Goal: Task Accomplishment & Management: Complete application form

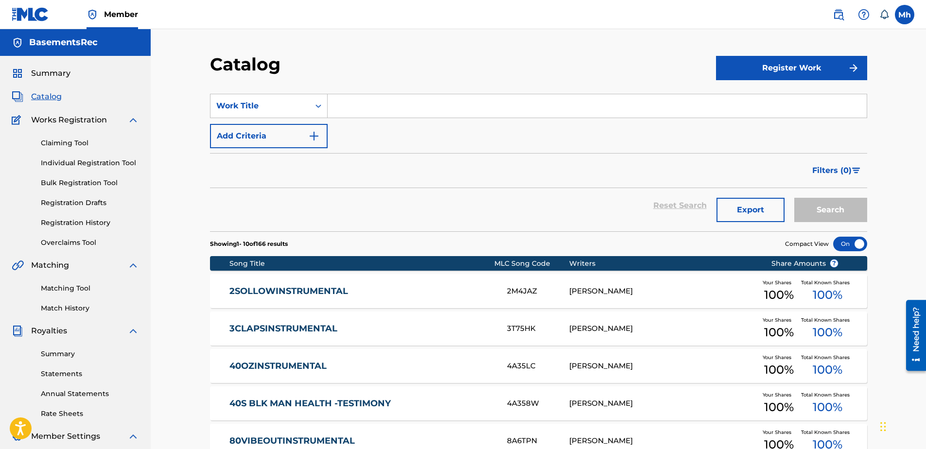
click at [86, 205] on link "Registration Drafts" at bounding box center [90, 203] width 98 height 10
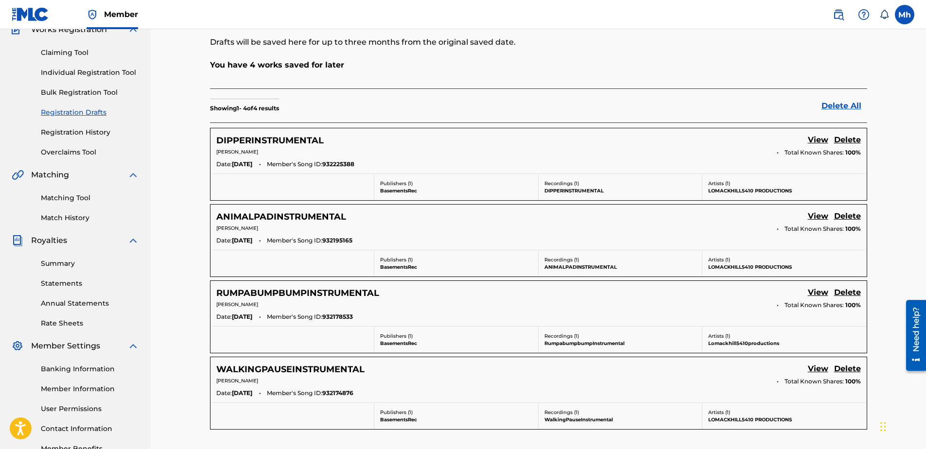
scroll to position [146, 0]
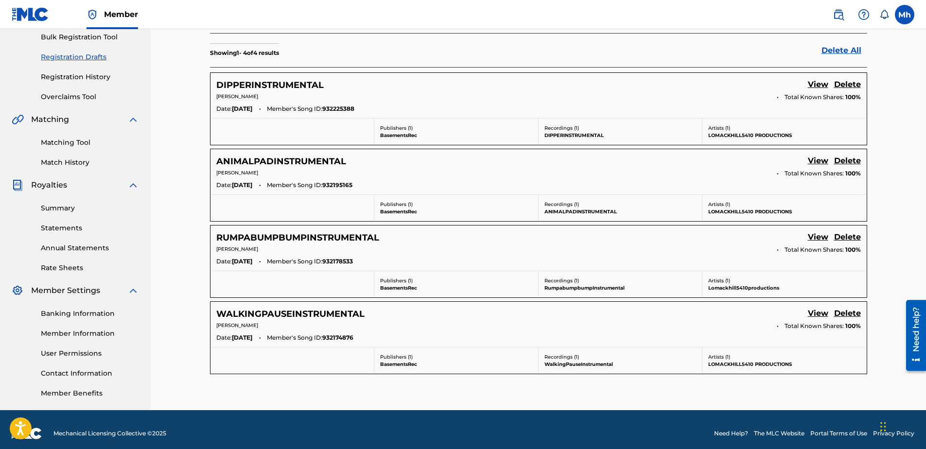
click at [821, 315] on link "View" at bounding box center [818, 314] width 20 height 13
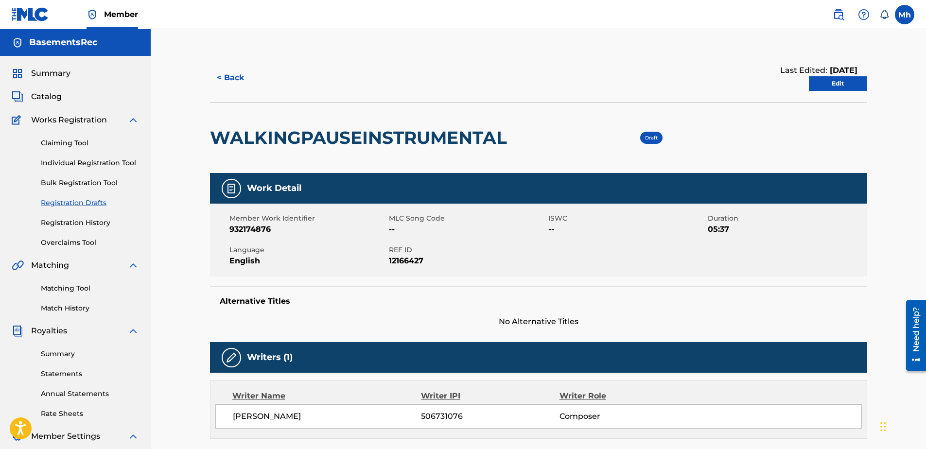
click at [844, 83] on link "Edit" at bounding box center [838, 83] width 58 height 15
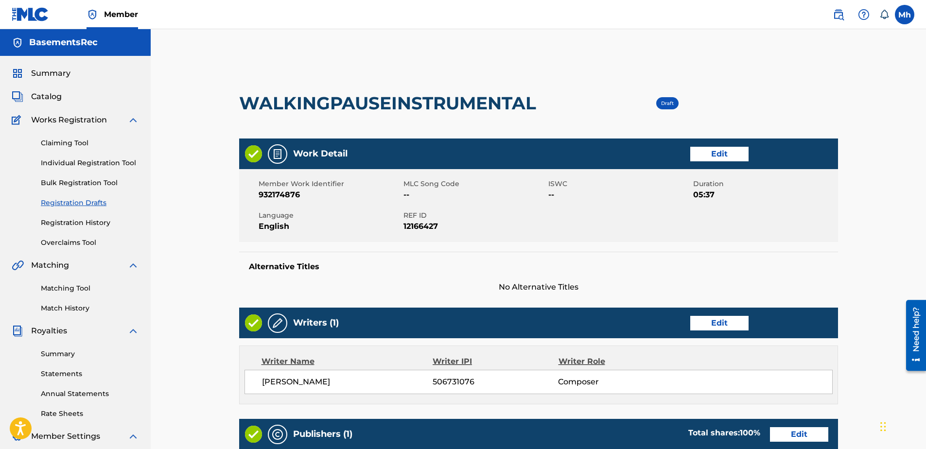
click at [737, 153] on link "Edit" at bounding box center [719, 154] width 58 height 15
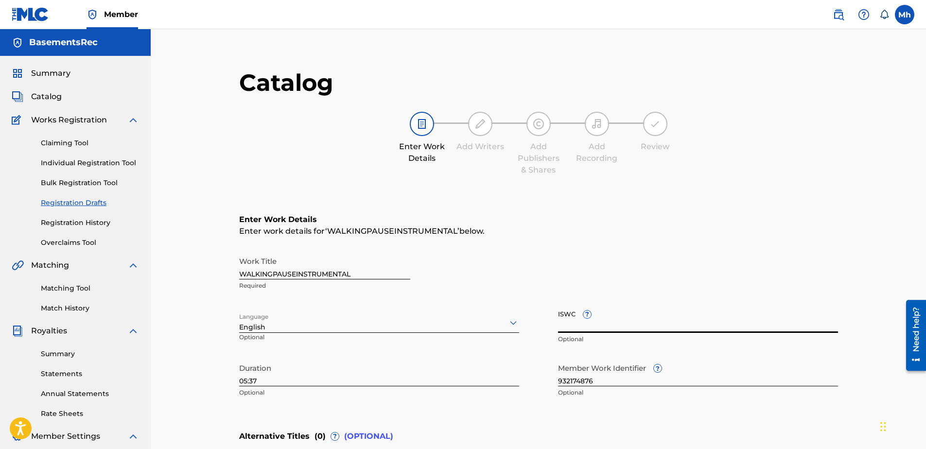
paste input "T3352727147"
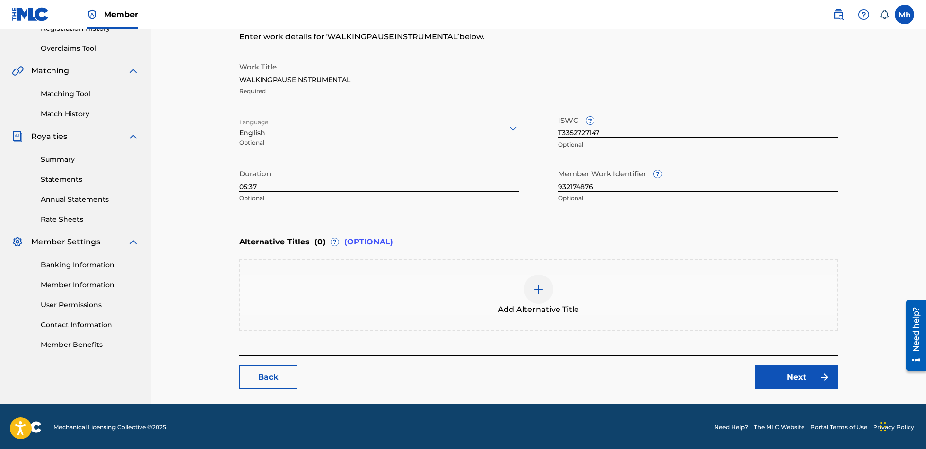
scroll to position [196, 0]
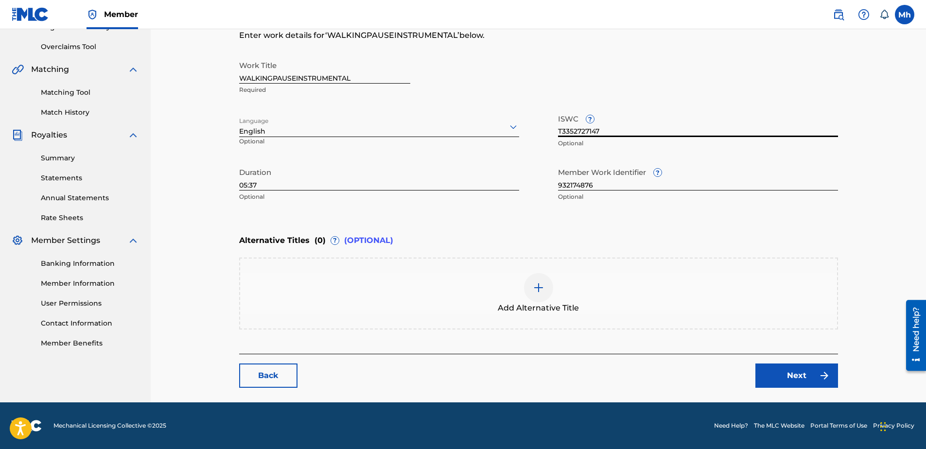
type input "T3352727147"
click at [796, 379] on link "Next" at bounding box center [797, 376] width 83 height 24
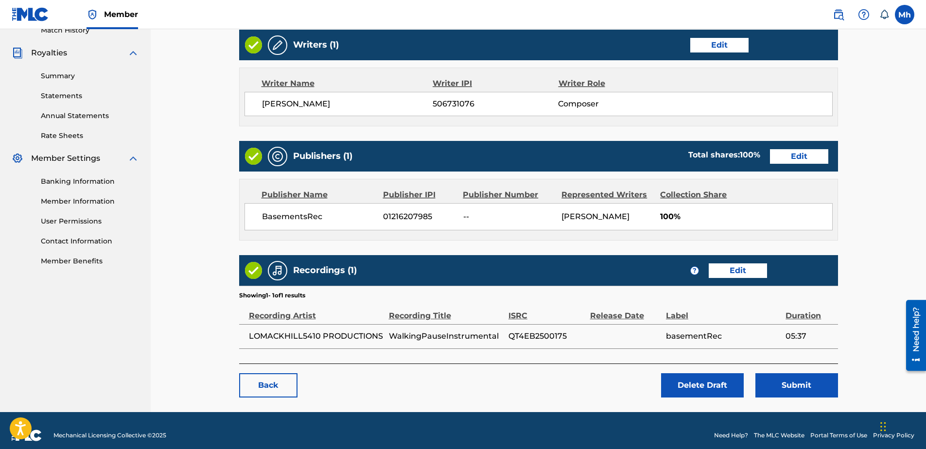
scroll to position [288, 0]
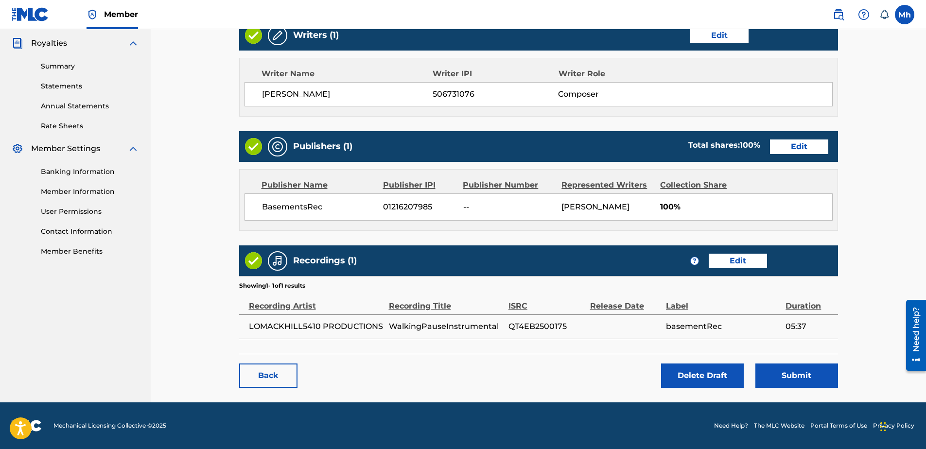
click at [787, 376] on button "Submit" at bounding box center [797, 376] width 83 height 24
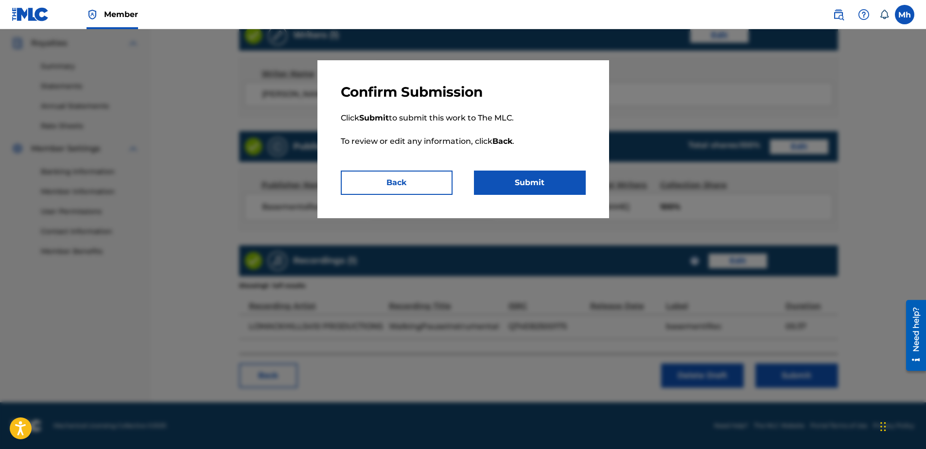
click at [531, 181] on button "Submit" at bounding box center [530, 183] width 112 height 24
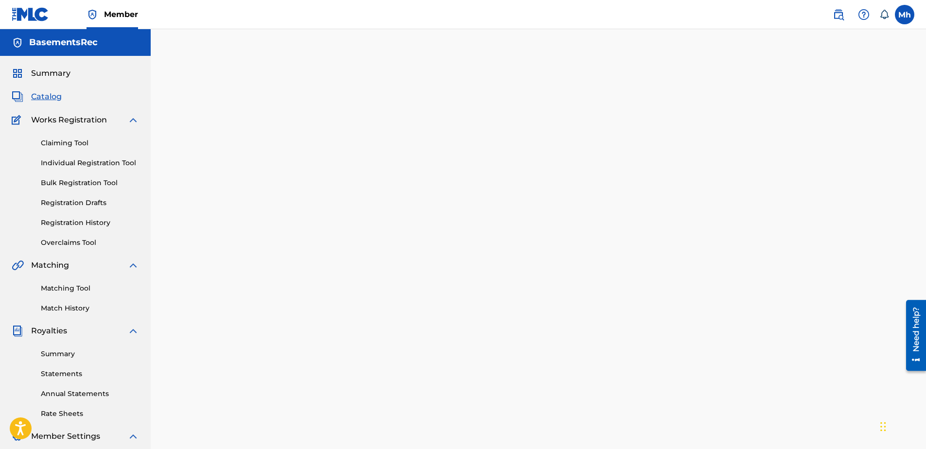
click at [83, 200] on link "Registration Drafts" at bounding box center [90, 203] width 98 height 10
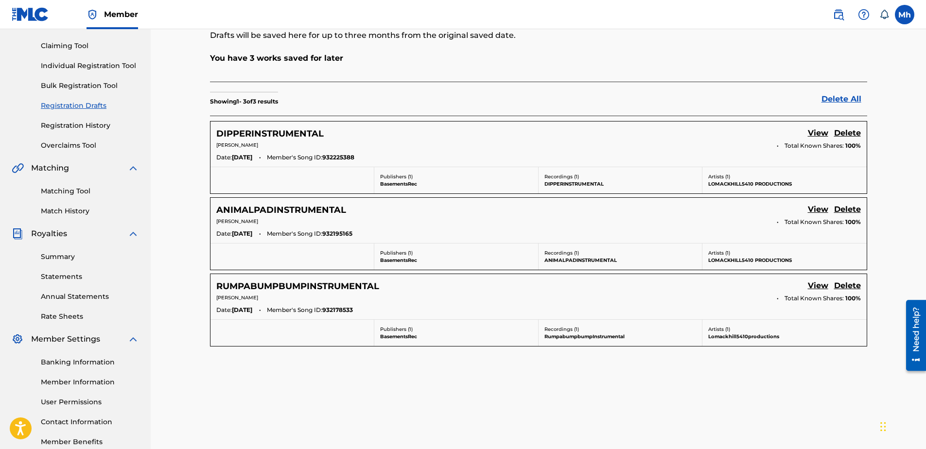
scroll to position [49, 0]
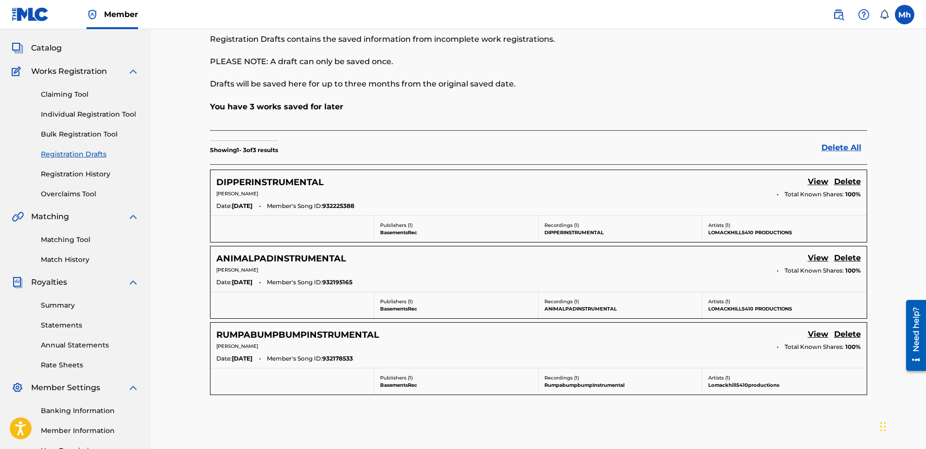
click at [816, 335] on link "View" at bounding box center [818, 335] width 20 height 13
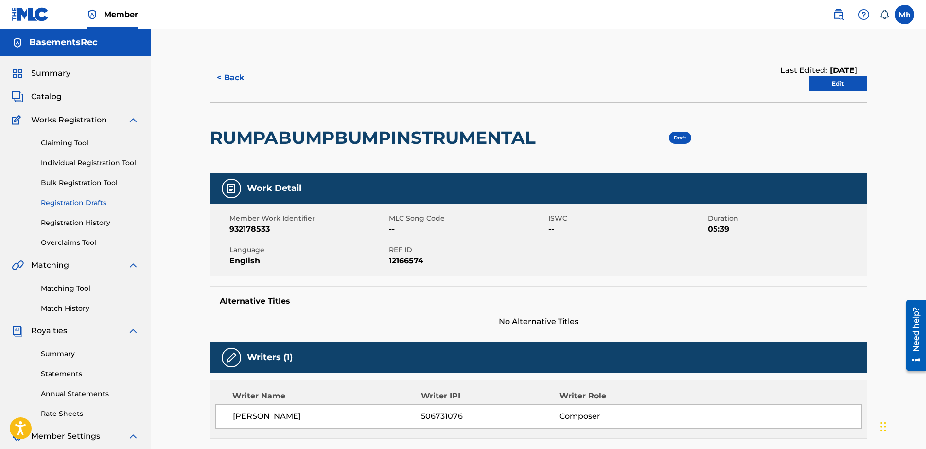
click at [842, 78] on link "Edit" at bounding box center [838, 83] width 58 height 15
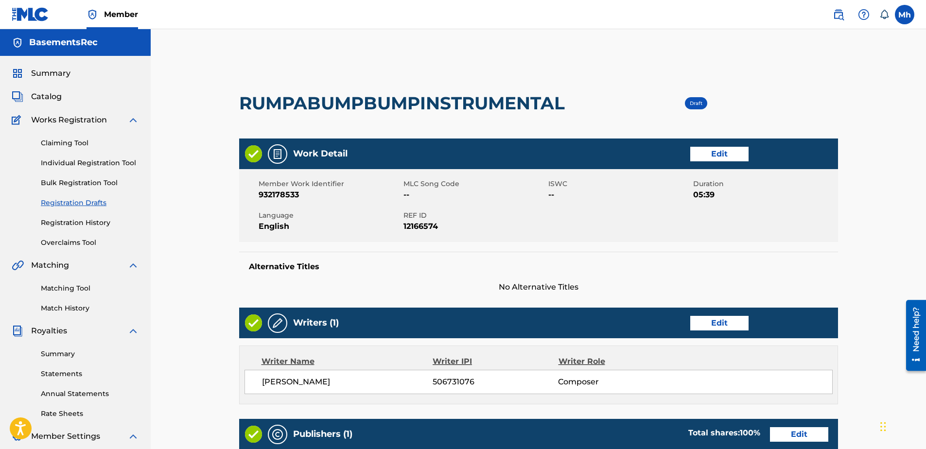
click at [726, 154] on link "Edit" at bounding box center [719, 154] width 58 height 15
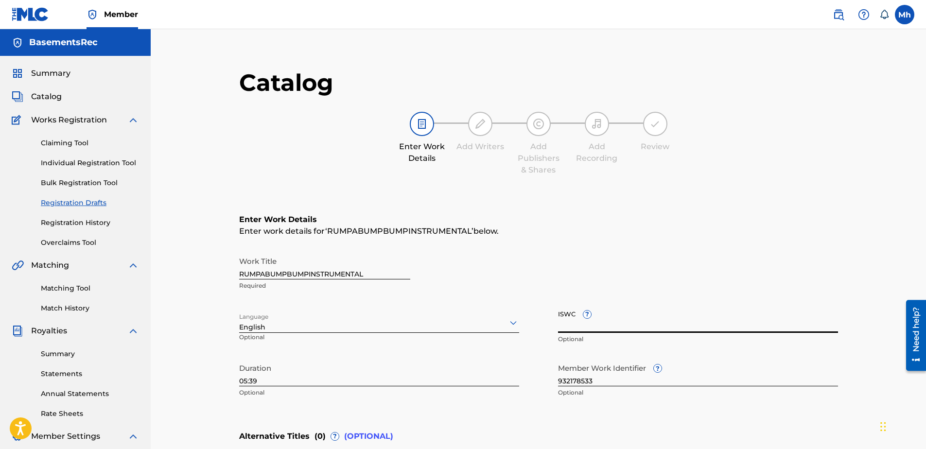
drag, startPoint x: 585, startPoint y: 323, endPoint x: 577, endPoint y: 325, distance: 8.5
paste input "T3352726053"
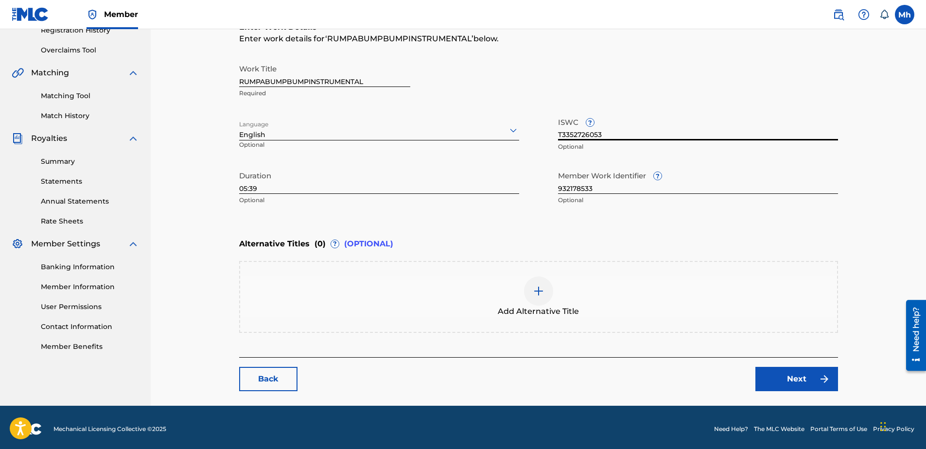
scroll to position [196, 0]
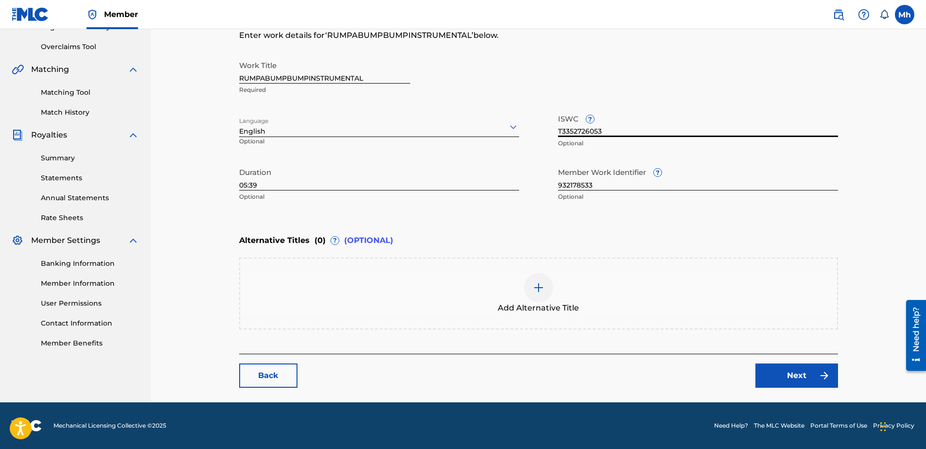
type input "T3352726053"
click at [789, 378] on link "Next" at bounding box center [797, 376] width 83 height 24
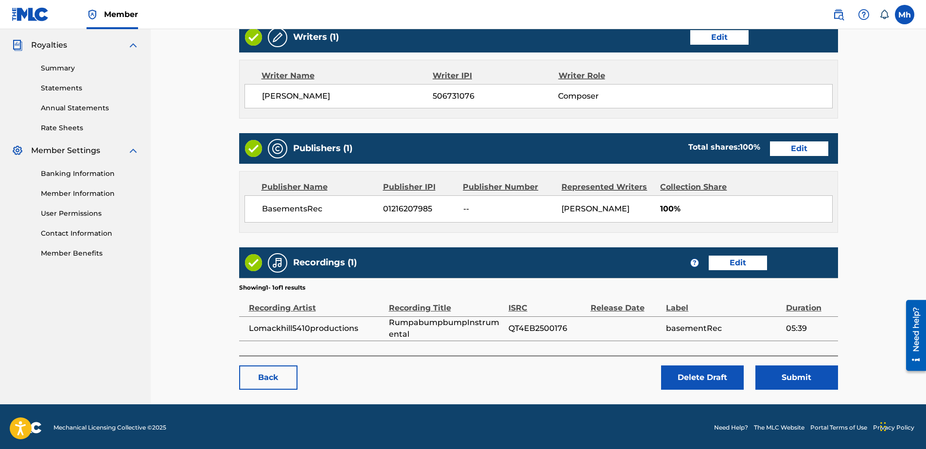
scroll to position [288, 0]
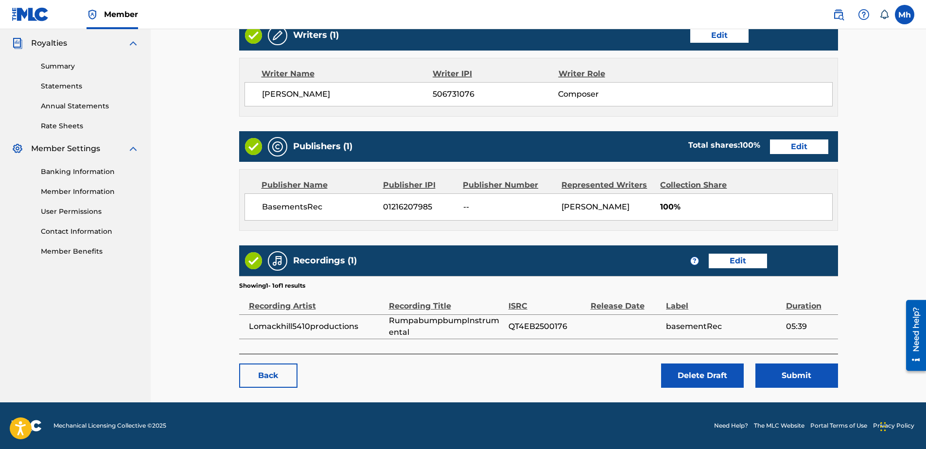
click at [785, 376] on button "Submit" at bounding box center [797, 376] width 83 height 24
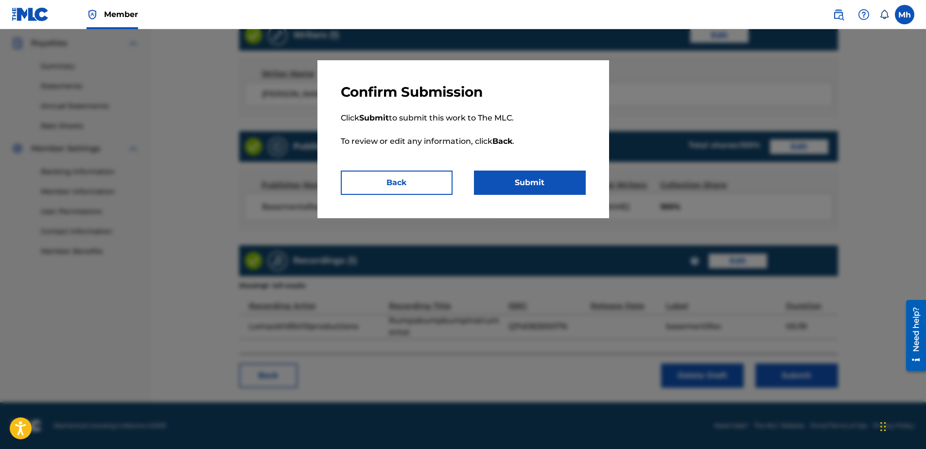
click at [531, 181] on button "Submit" at bounding box center [530, 183] width 112 height 24
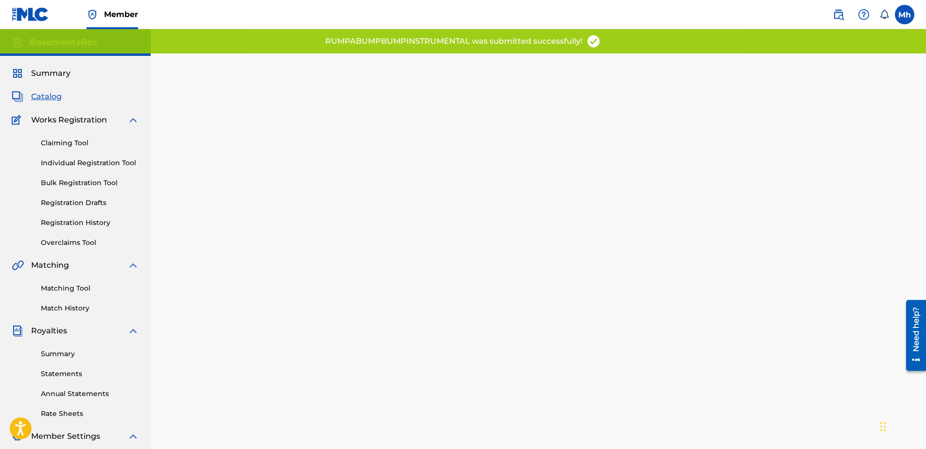
click at [83, 205] on link "Registration Drafts" at bounding box center [90, 203] width 98 height 10
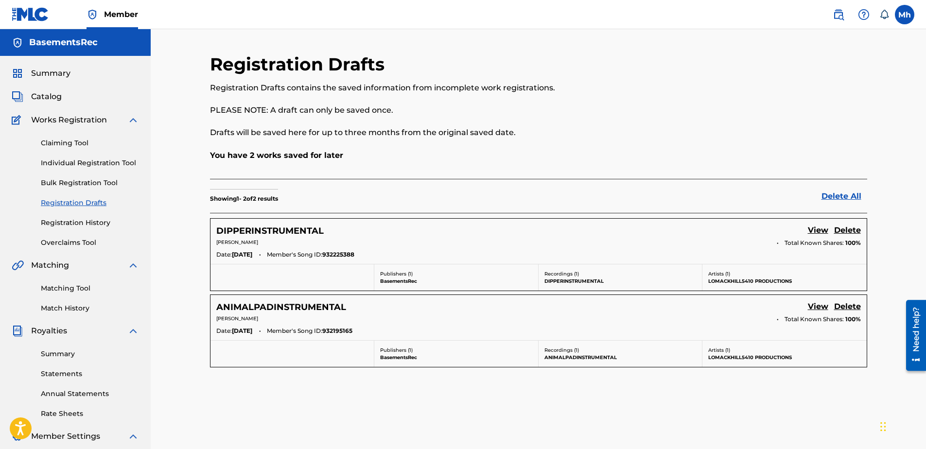
click at [94, 222] on link "Registration History" at bounding box center [90, 223] width 98 height 10
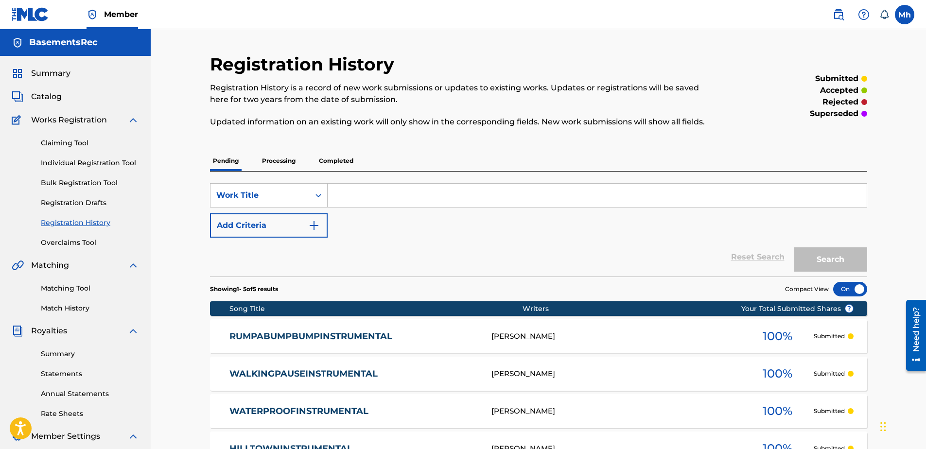
click at [278, 162] on p "Processing" at bounding box center [278, 161] width 39 height 20
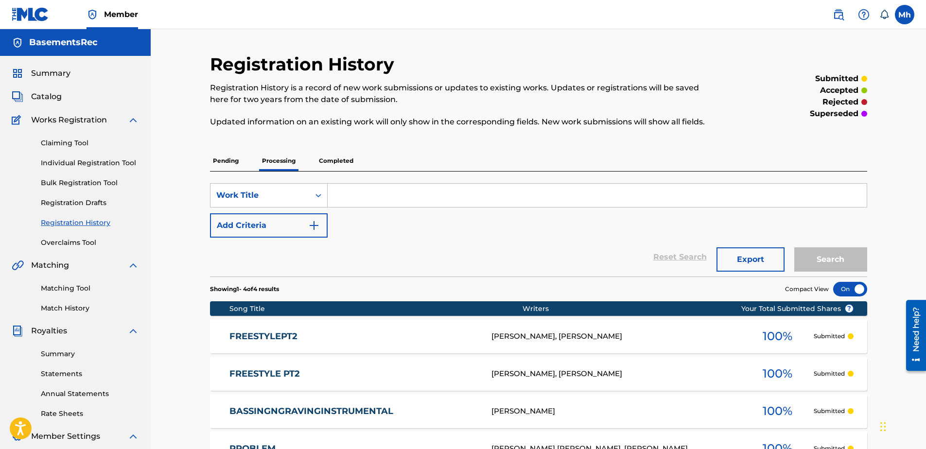
click at [343, 159] on p "Completed" at bounding box center [336, 161] width 40 height 20
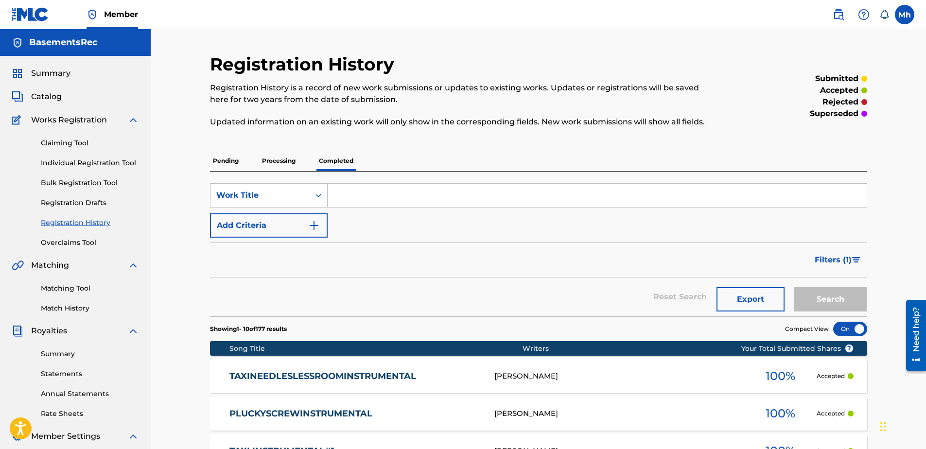
click at [74, 163] on link "Individual Registration Tool" at bounding box center [90, 163] width 98 height 10
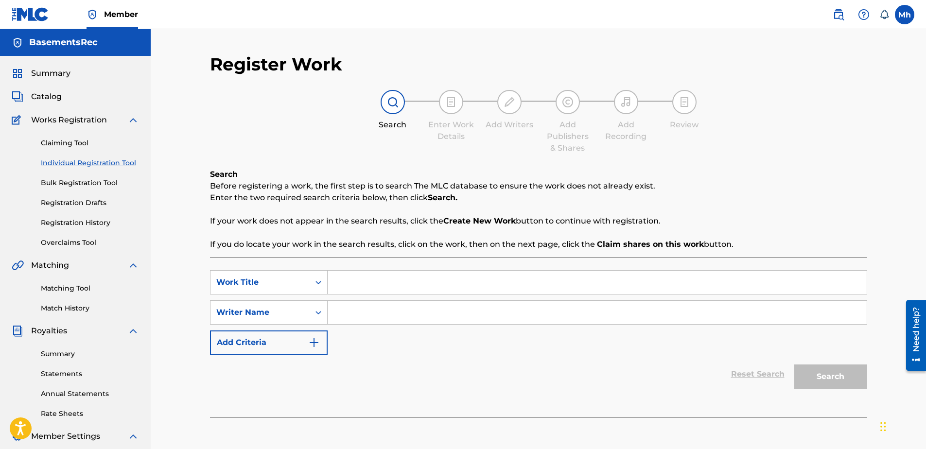
click at [376, 284] on input "Search Form" at bounding box center [597, 282] width 539 height 23
type input "[DEMOGRAPHIC_DATA]"
click at [398, 314] on input "Search Form" at bounding box center [597, 312] width 539 height 23
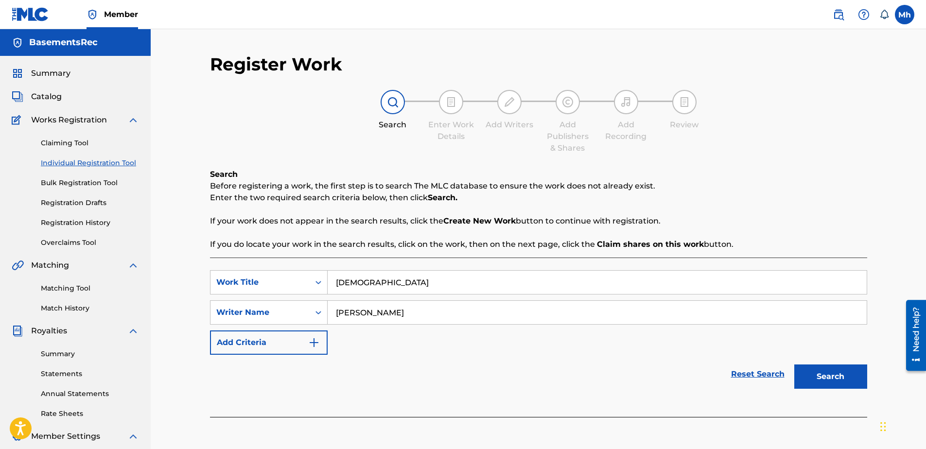
type input "[PERSON_NAME]"
click at [795, 365] on button "Search" at bounding box center [831, 377] width 73 height 24
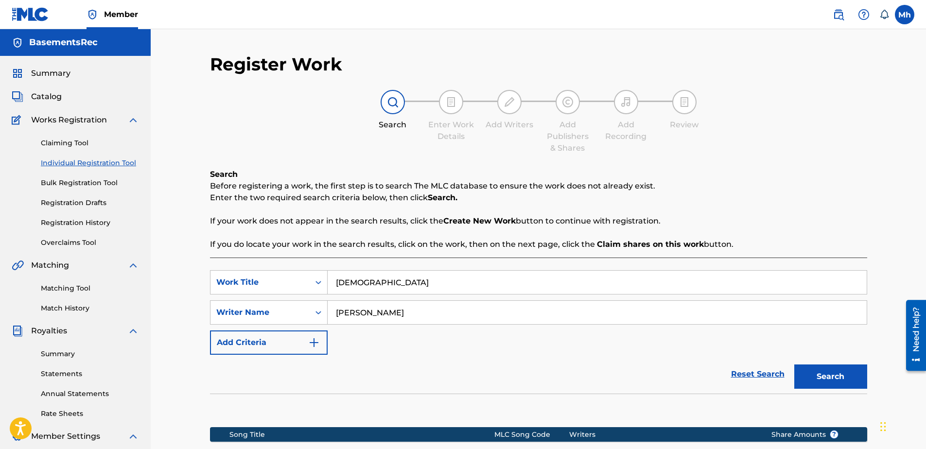
click at [81, 221] on link "Registration History" at bounding box center [90, 223] width 98 height 10
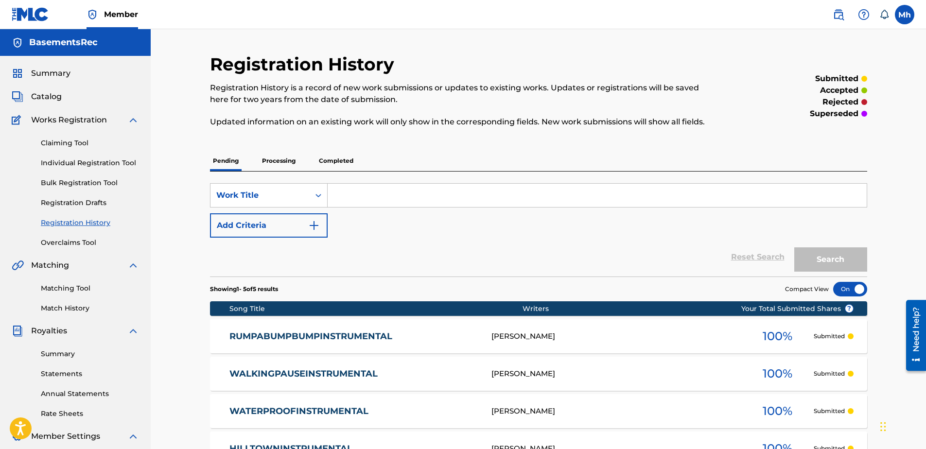
click at [98, 161] on link "Individual Registration Tool" at bounding box center [90, 163] width 98 height 10
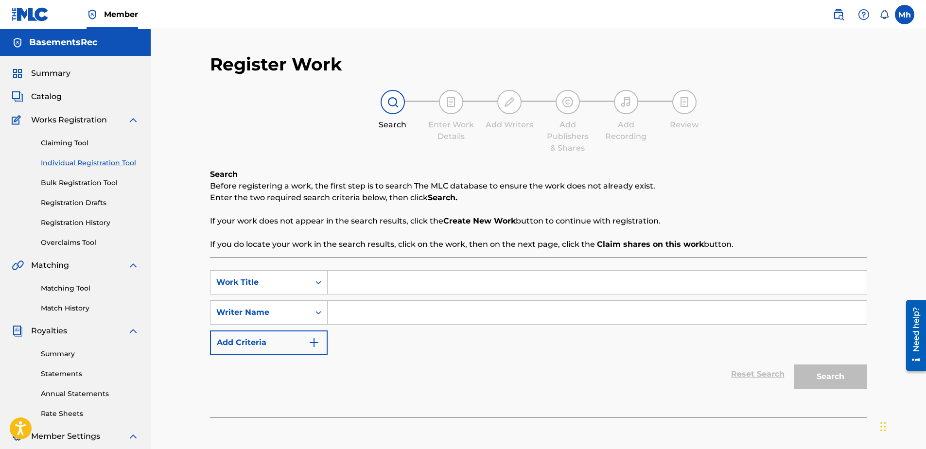
click at [388, 282] on input "Search Form" at bounding box center [597, 282] width 539 height 23
type input "[DEMOGRAPHIC_DATA]"
click at [343, 319] on input "Search Form" at bounding box center [597, 312] width 539 height 23
type input "a"
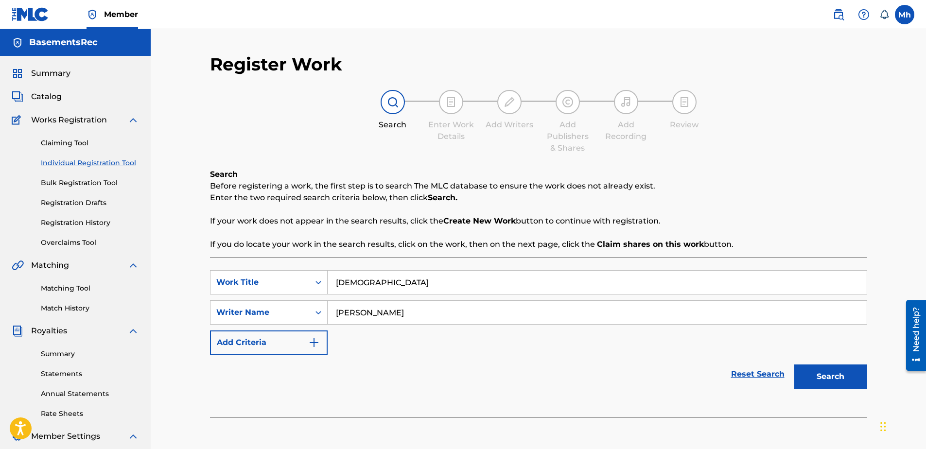
type input "[PERSON_NAME]"
click at [848, 380] on button "Search" at bounding box center [831, 377] width 73 height 24
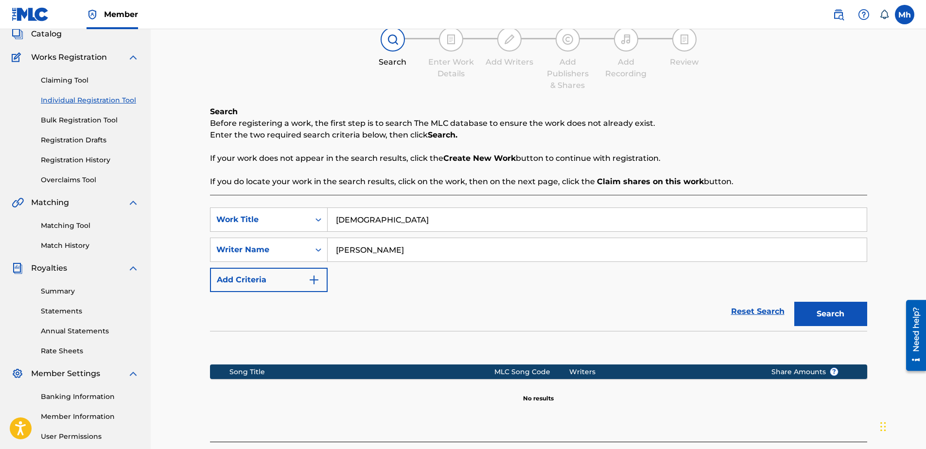
scroll to position [146, 0]
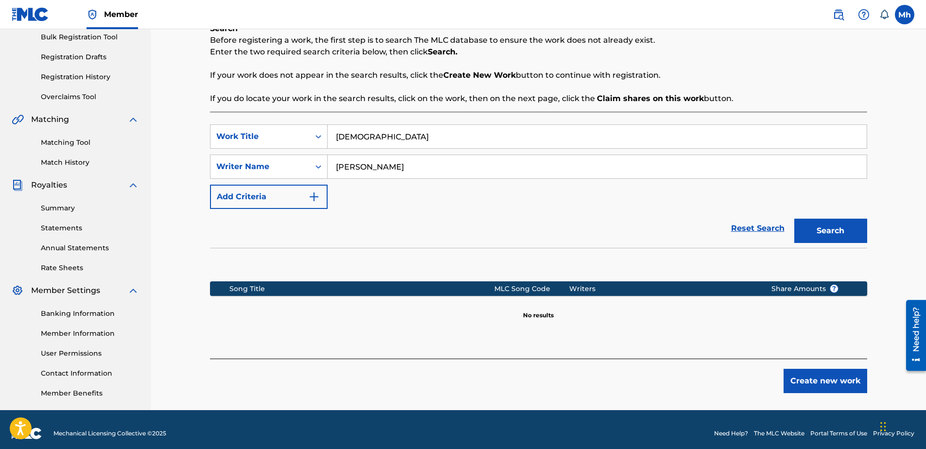
click at [804, 378] on button "Create new work" at bounding box center [826, 381] width 84 height 24
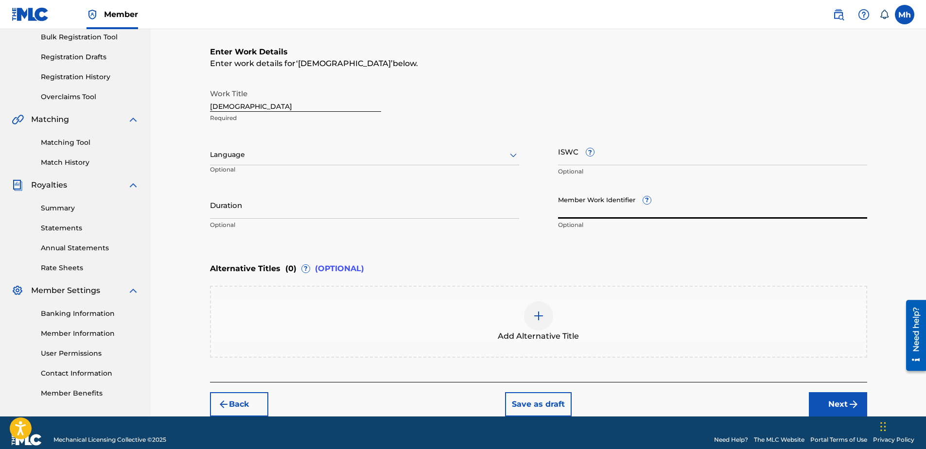
paste input "932225396"
type input "932225396"
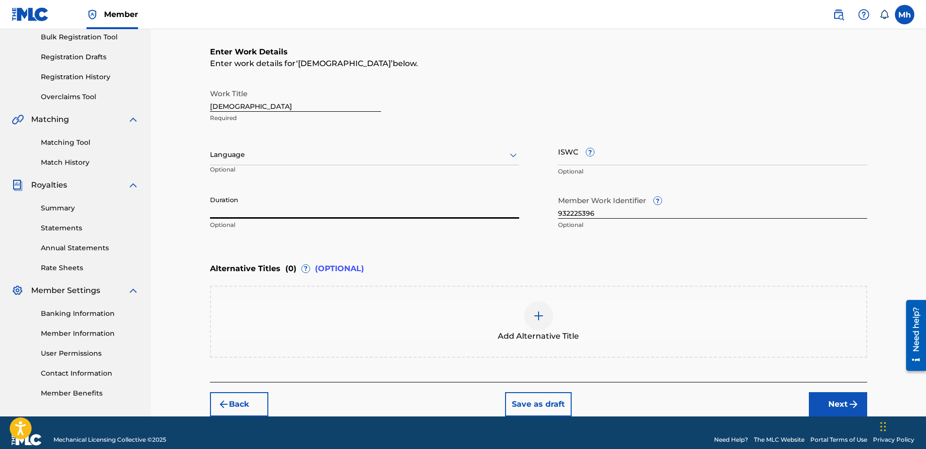
paste input "05:33"
type input "05:33"
click at [512, 153] on icon at bounding box center [514, 155] width 12 height 12
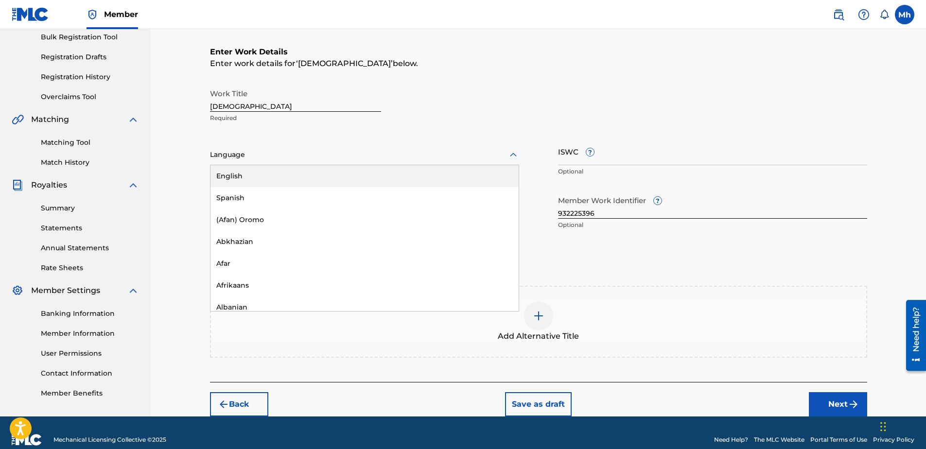
click at [338, 177] on div "English" at bounding box center [365, 176] width 308 height 22
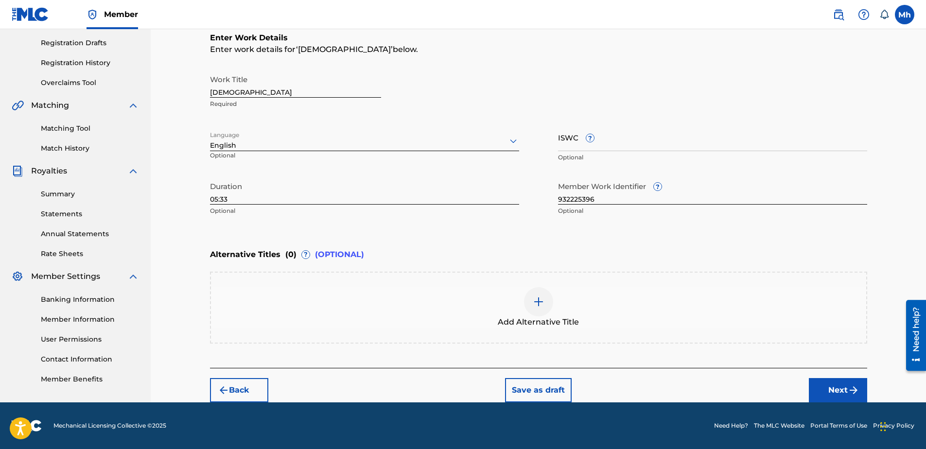
scroll to position [111, 0]
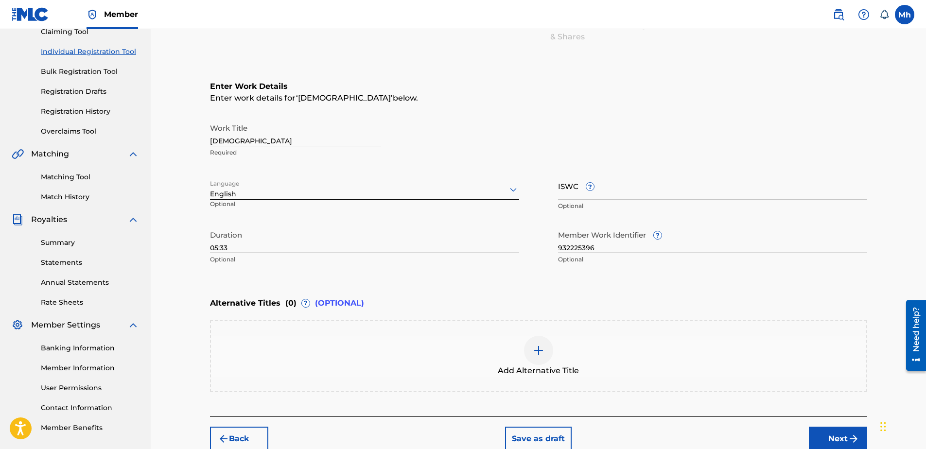
click at [828, 433] on button "Next" at bounding box center [838, 439] width 58 height 24
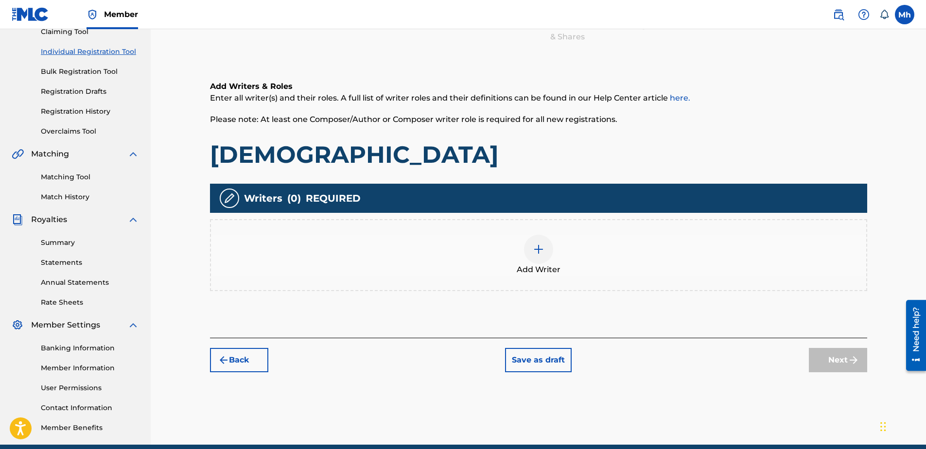
scroll to position [44, 0]
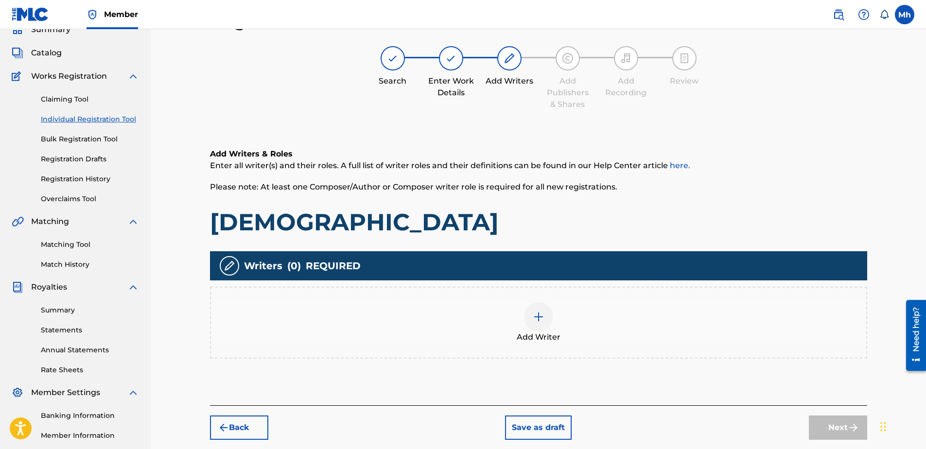
click at [536, 321] on img at bounding box center [539, 317] width 12 height 12
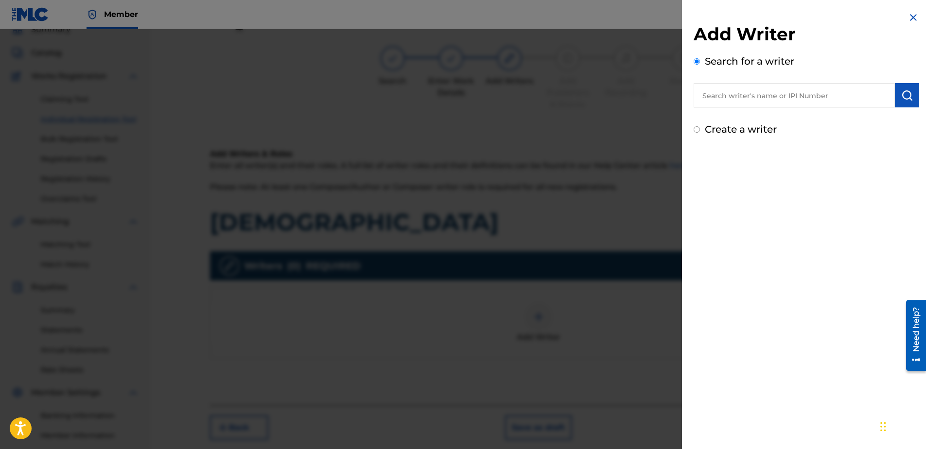
click at [695, 129] on input "Create a writer" at bounding box center [697, 129] width 6 height 6
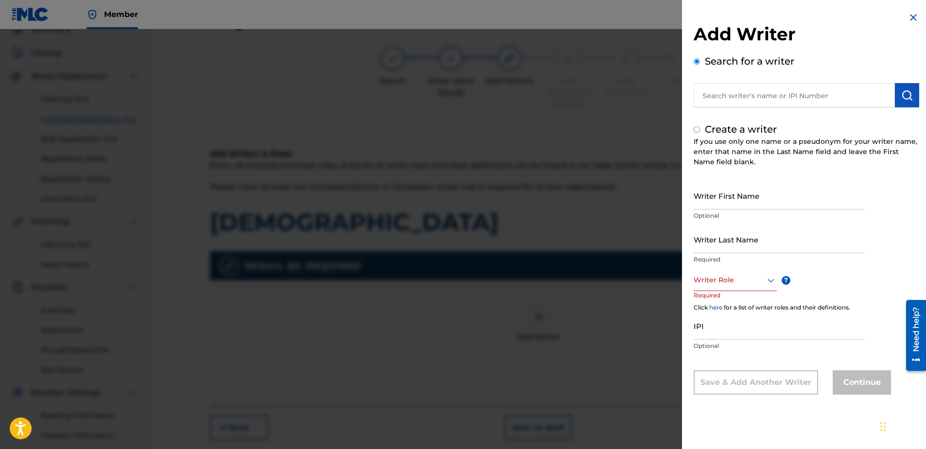
radio input "false"
radio input "true"
click at [725, 204] on input "Writer First Name" at bounding box center [779, 196] width 171 height 28
type input "mark"
type input "hill"
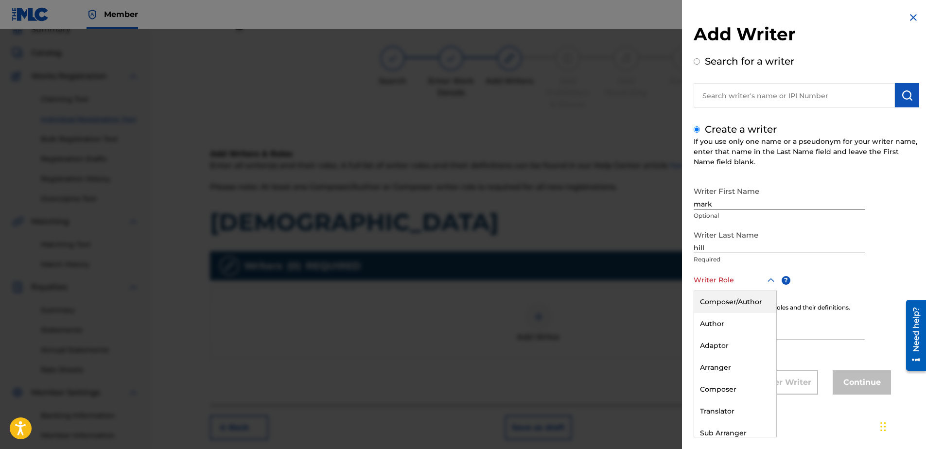
click at [752, 283] on div at bounding box center [735, 280] width 83 height 12
click at [725, 392] on div "Composer" at bounding box center [735, 390] width 82 height 22
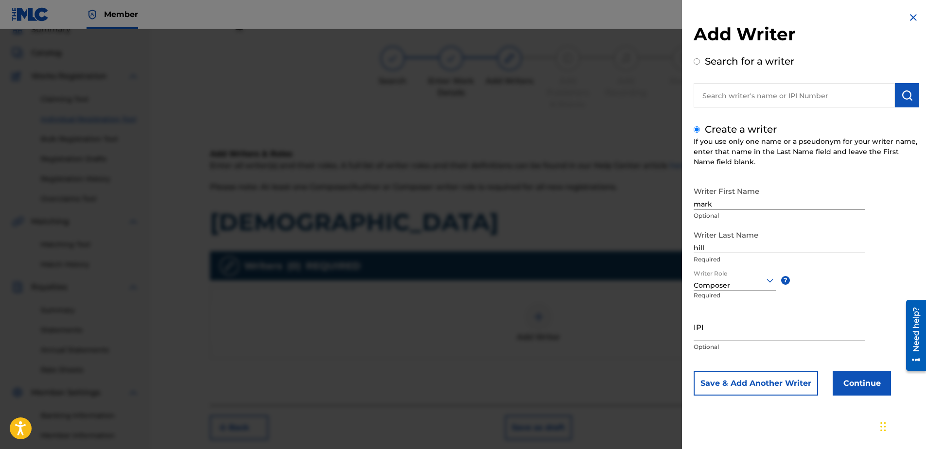
click at [719, 331] on input "IPI" at bounding box center [779, 327] width 171 height 28
type input "506731076"
click at [856, 384] on button "Continue" at bounding box center [862, 383] width 58 height 24
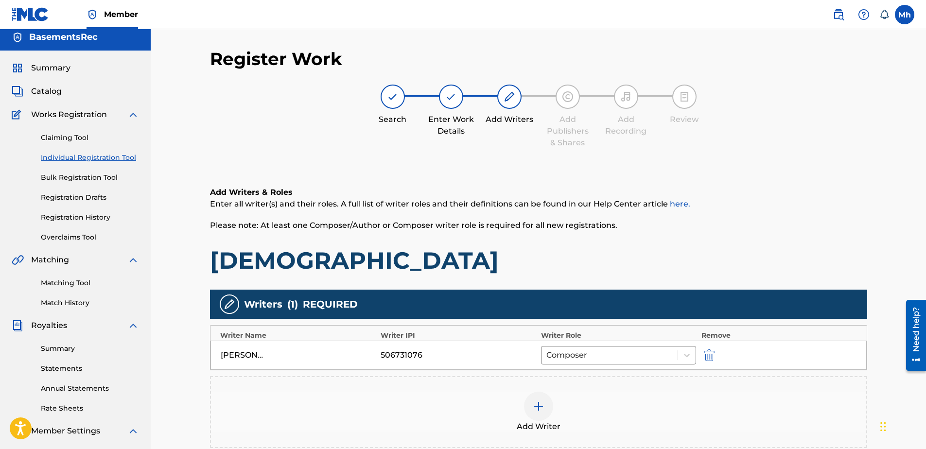
scroll to position [0, 0]
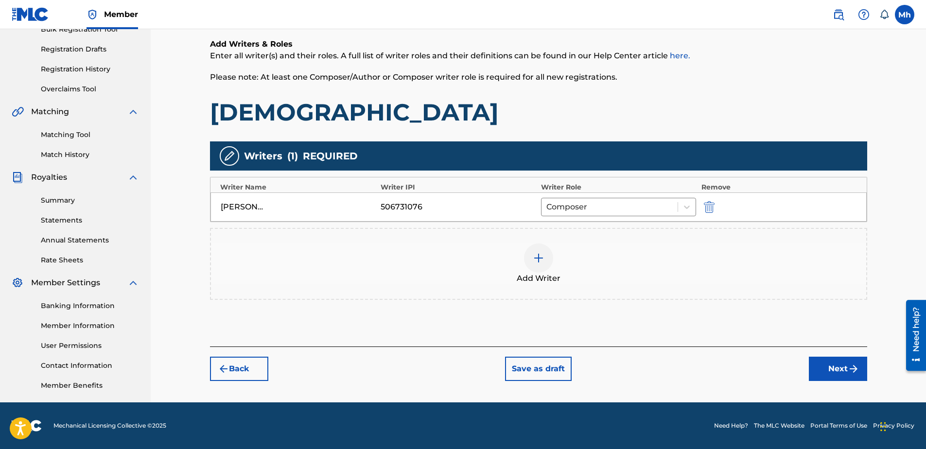
click at [840, 367] on button "Next" at bounding box center [838, 369] width 58 height 24
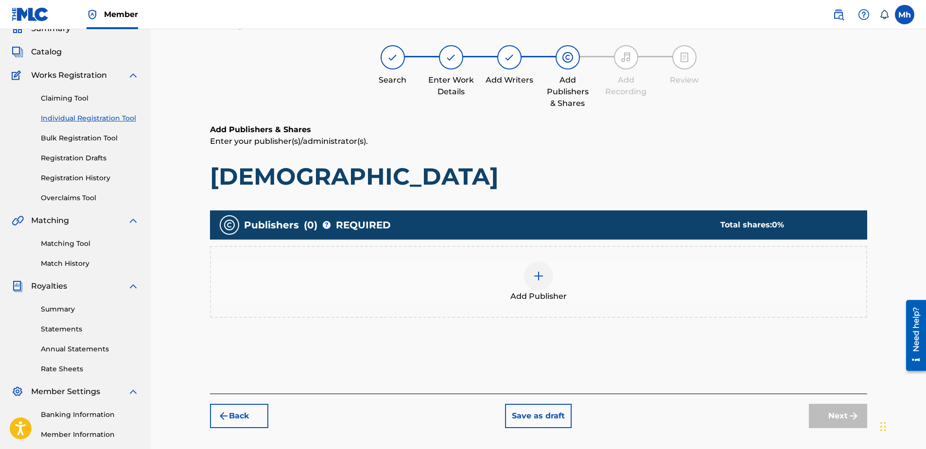
scroll to position [44, 0]
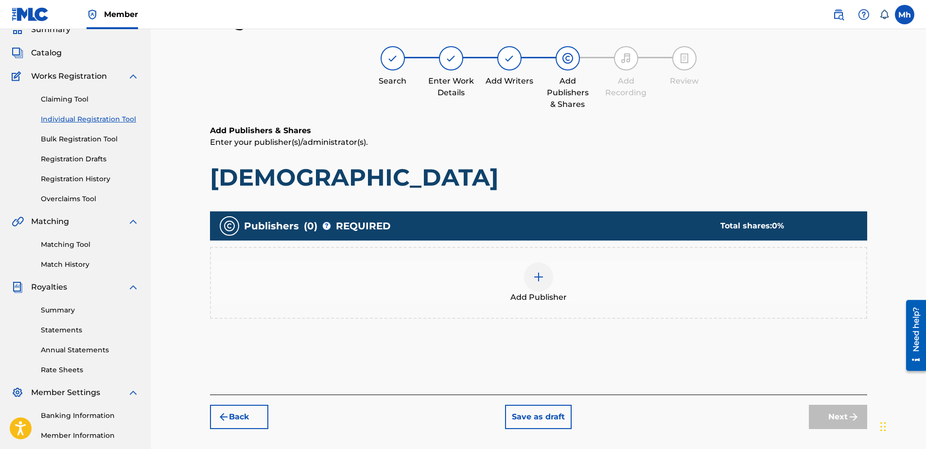
click at [546, 278] on div at bounding box center [538, 277] width 29 height 29
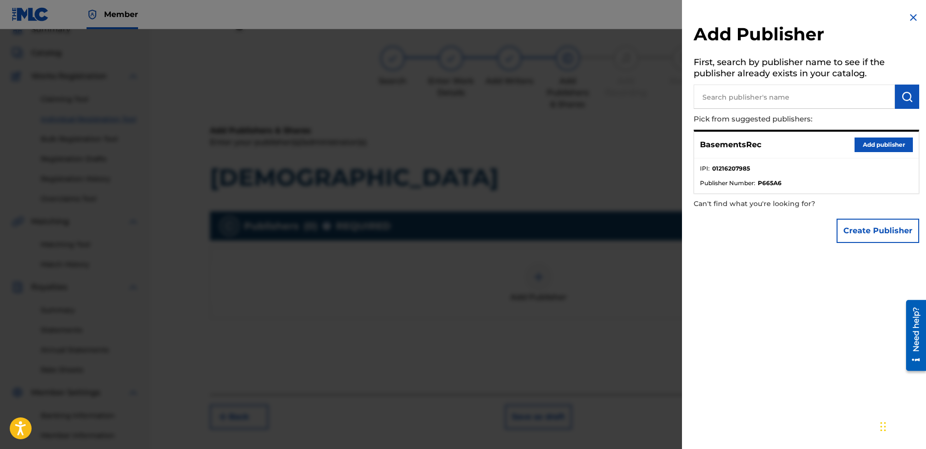
click at [874, 146] on button "Add publisher" at bounding box center [884, 145] width 58 height 15
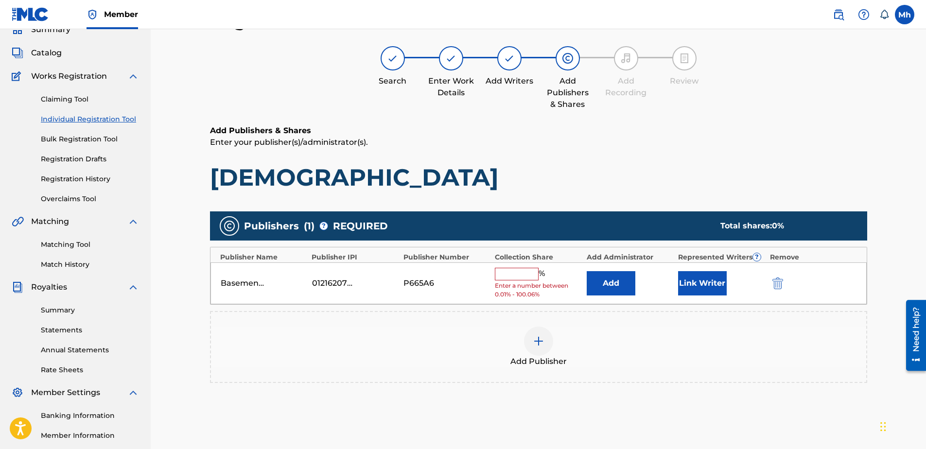
drag, startPoint x: 519, startPoint y: 276, endPoint x: 520, endPoint y: 269, distance: 7.0
click at [521, 273] on input "text" at bounding box center [517, 274] width 44 height 13
type input "100"
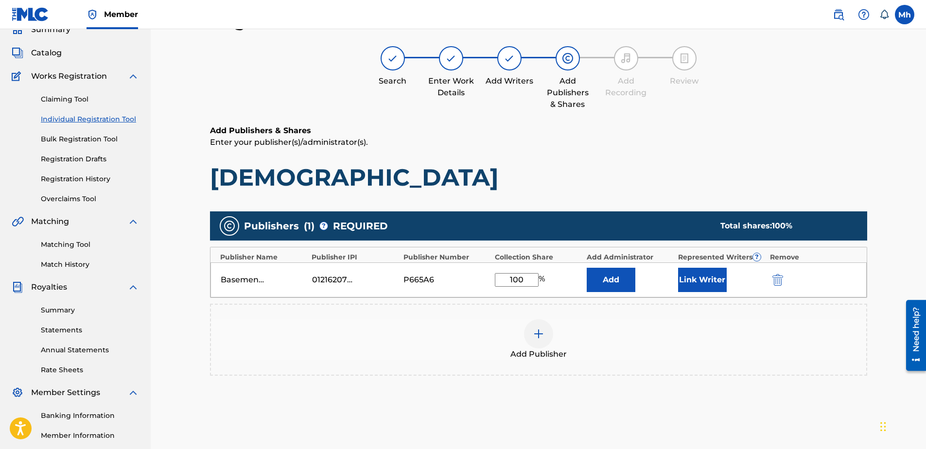
click at [695, 279] on button "Link Writer" at bounding box center [702, 280] width 49 height 24
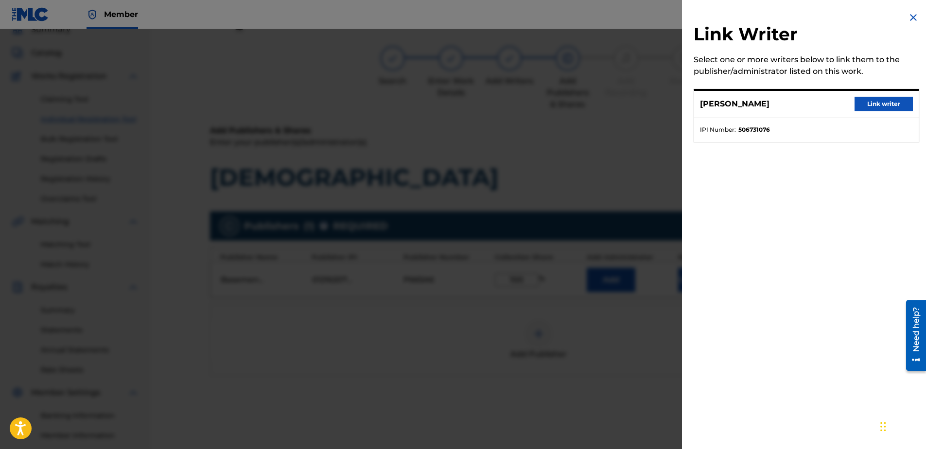
click at [886, 101] on button "Link writer" at bounding box center [884, 104] width 58 height 15
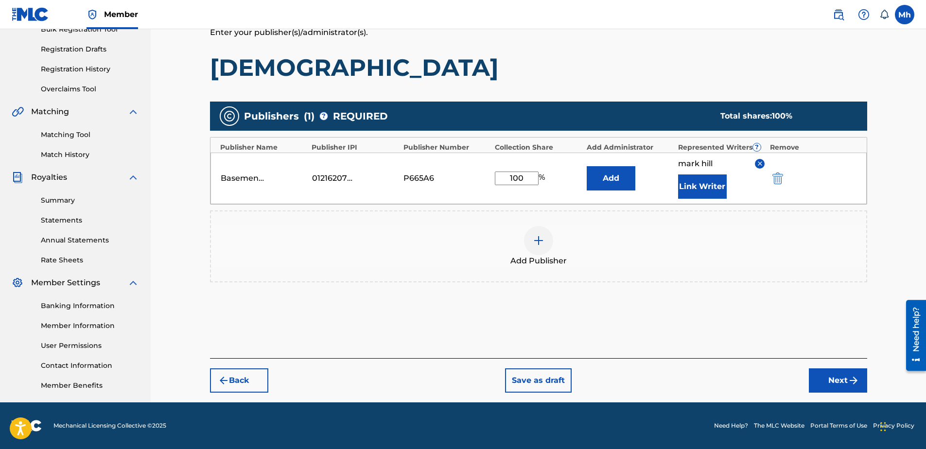
click at [835, 376] on button "Next" at bounding box center [838, 381] width 58 height 24
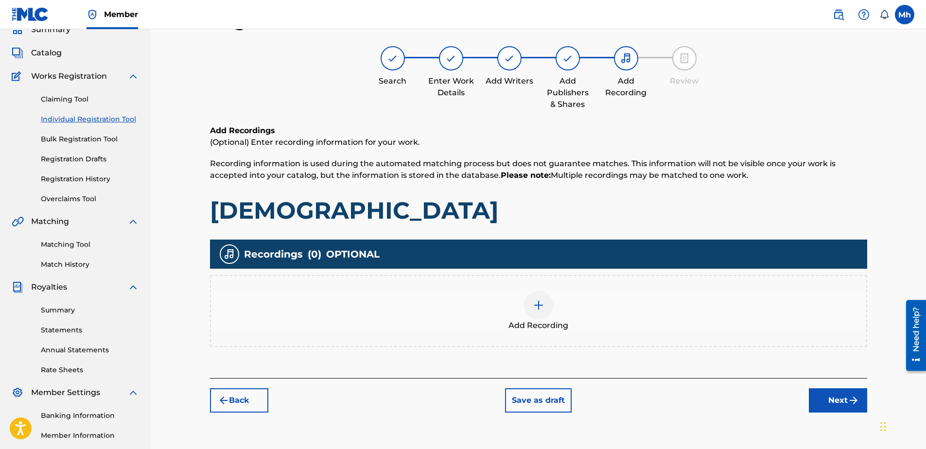
click at [539, 307] on img at bounding box center [539, 306] width 12 height 12
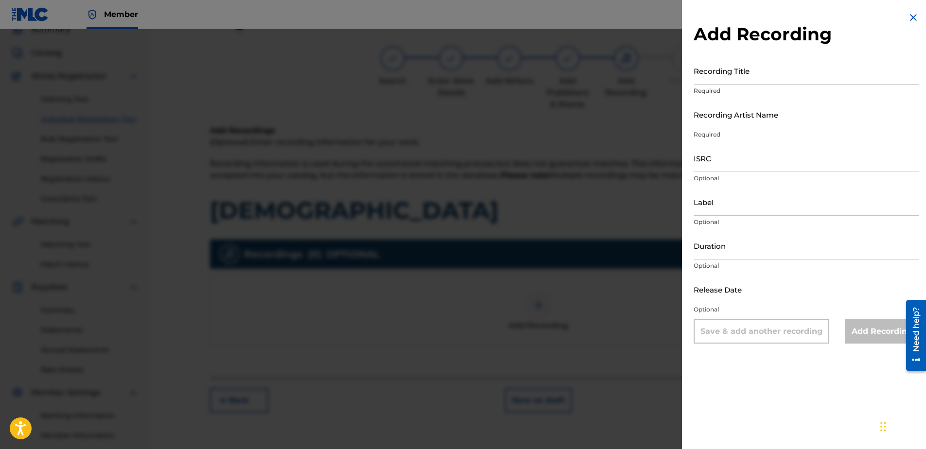
click at [764, 80] on input "Recording Title" at bounding box center [807, 71] width 226 height 28
paste input "[DEMOGRAPHIC_DATA]"
type input "[DEMOGRAPHIC_DATA]"
click at [725, 113] on input "Recording Artist Name" at bounding box center [807, 115] width 226 height 28
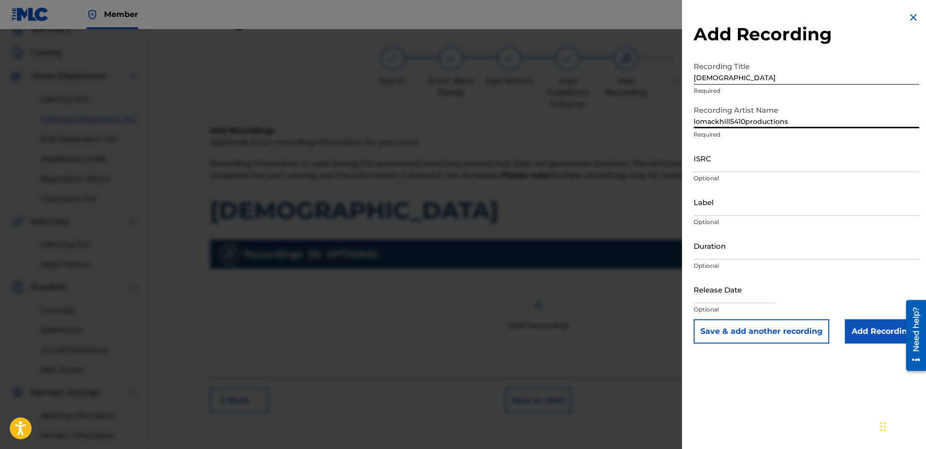
type input "lomackhill5410productions"
click at [704, 162] on input "ISRC" at bounding box center [807, 158] width 226 height 28
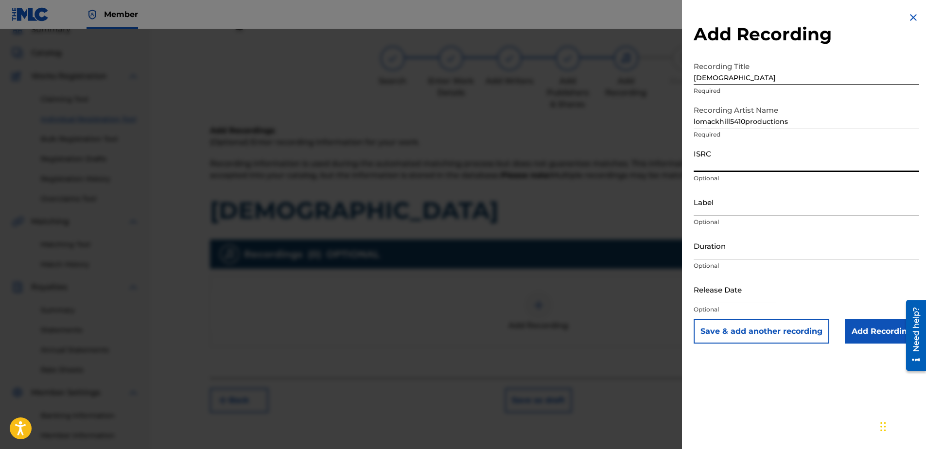
paste input "QT4EB2500176"
type input "QT4EB2500176"
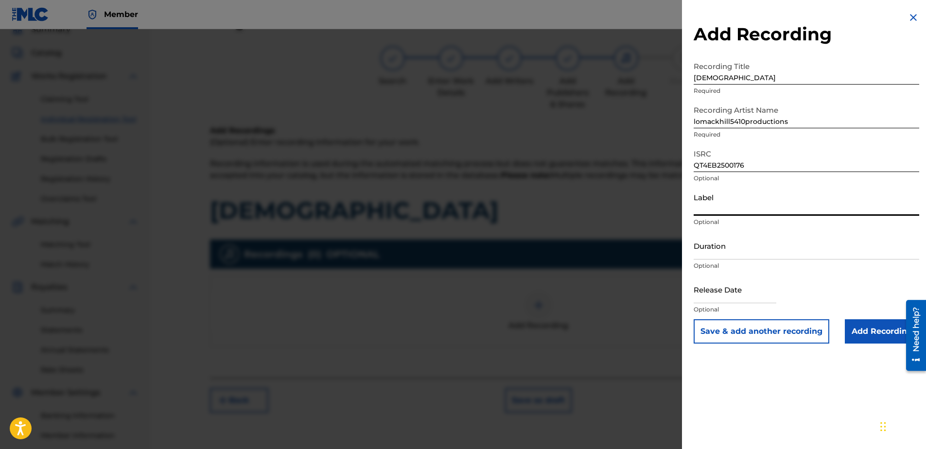
click at [730, 205] on input "Label" at bounding box center [807, 202] width 226 height 28
type input "basementRec"
click at [738, 252] on input "Duration" at bounding box center [807, 246] width 226 height 28
paste input "05:33"
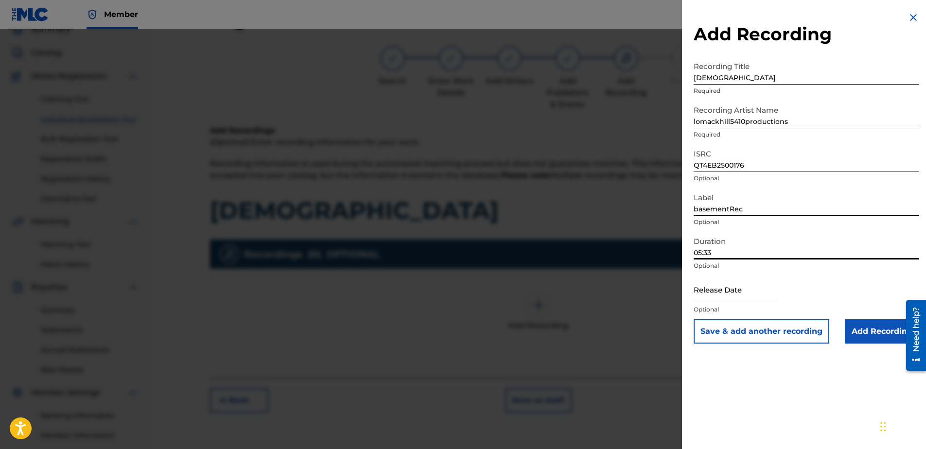
type input "05:33"
click at [878, 337] on input "Add Recording" at bounding box center [882, 331] width 74 height 24
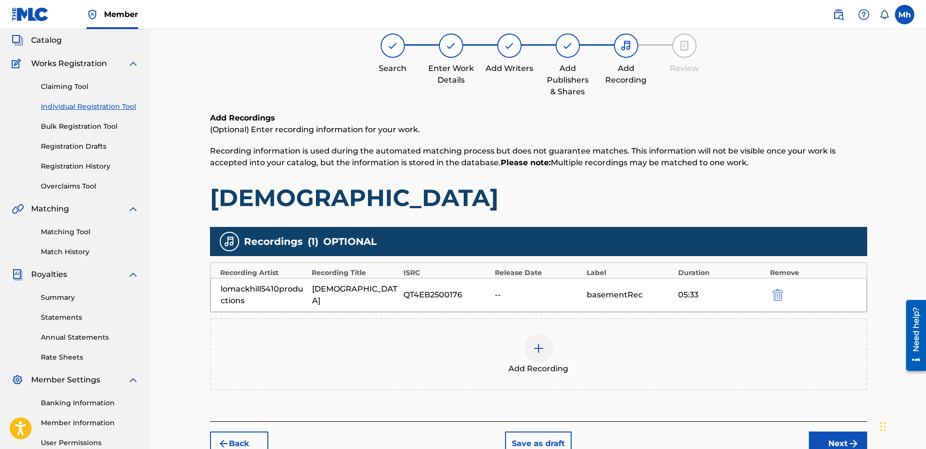
scroll to position [105, 0]
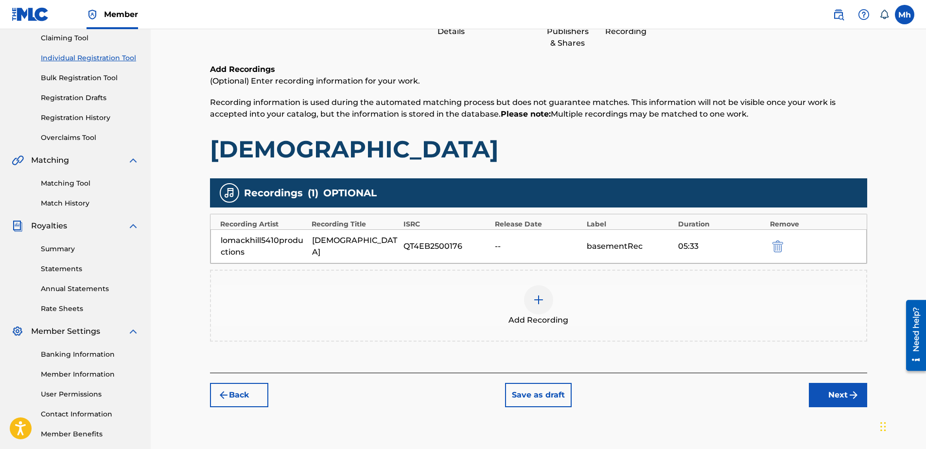
click at [546, 396] on button "Save as draft" at bounding box center [538, 395] width 67 height 24
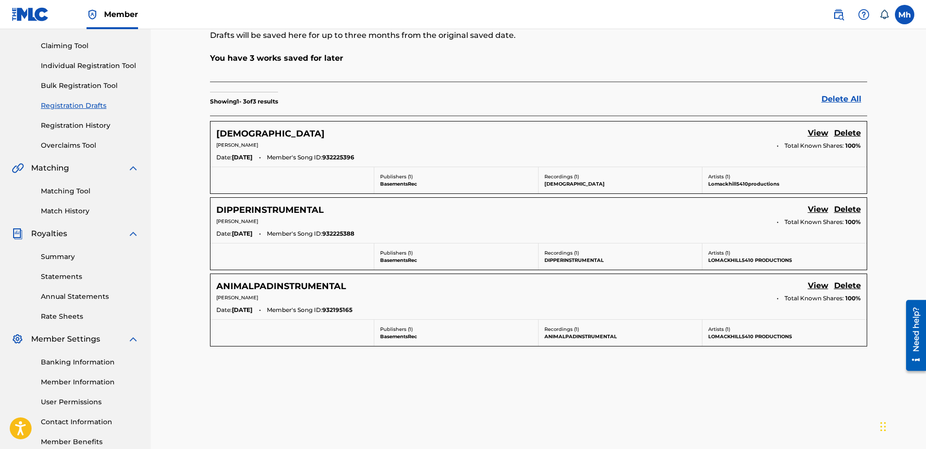
scroll to position [49, 0]
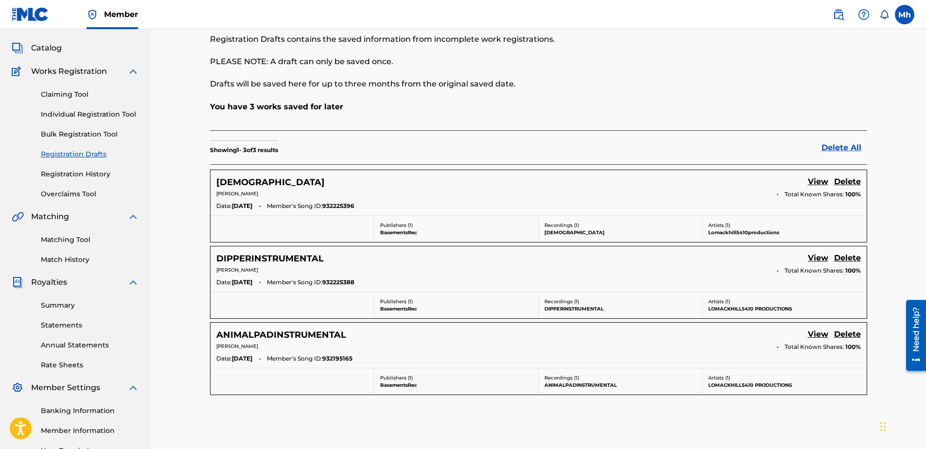
click at [72, 173] on link "Registration History" at bounding box center [90, 174] width 98 height 10
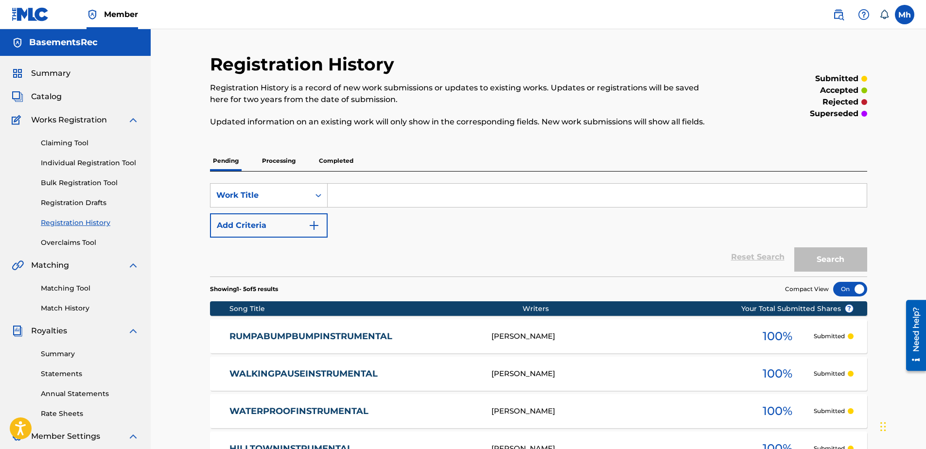
click at [405, 195] on input "Search Form" at bounding box center [597, 195] width 539 height 23
click at [795, 248] on button "Search" at bounding box center [831, 260] width 73 height 24
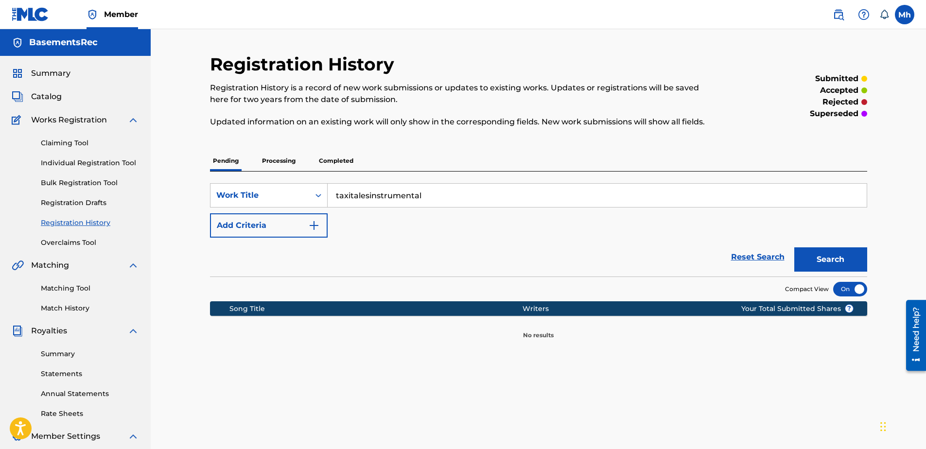
type input "taxitalesinstrumental"
click at [795, 248] on button "Search" at bounding box center [831, 260] width 73 height 24
click at [329, 160] on p "Completed" at bounding box center [336, 161] width 40 height 20
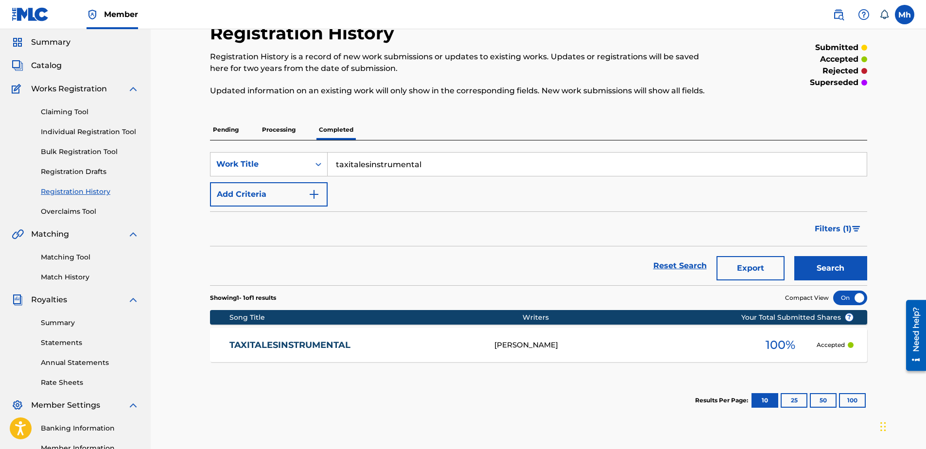
scroll to position [49, 0]
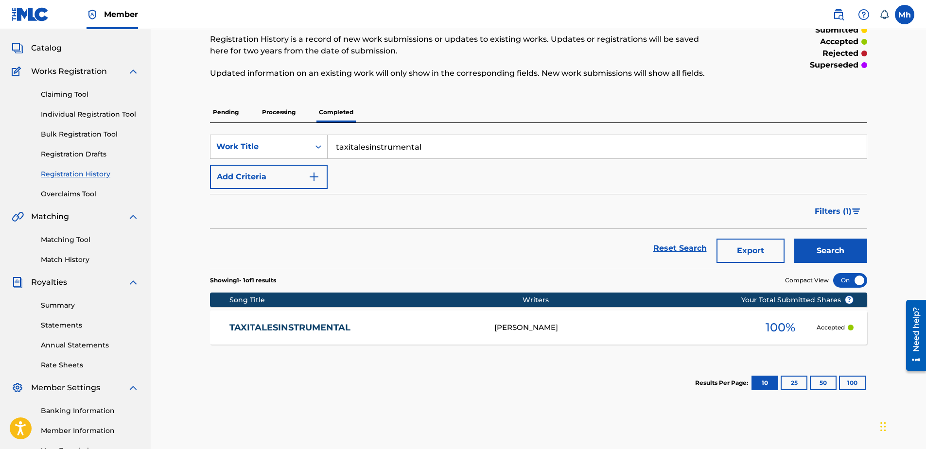
click at [334, 331] on link "TAXITALESINSTRUMENTAL" at bounding box center [356, 327] width 252 height 11
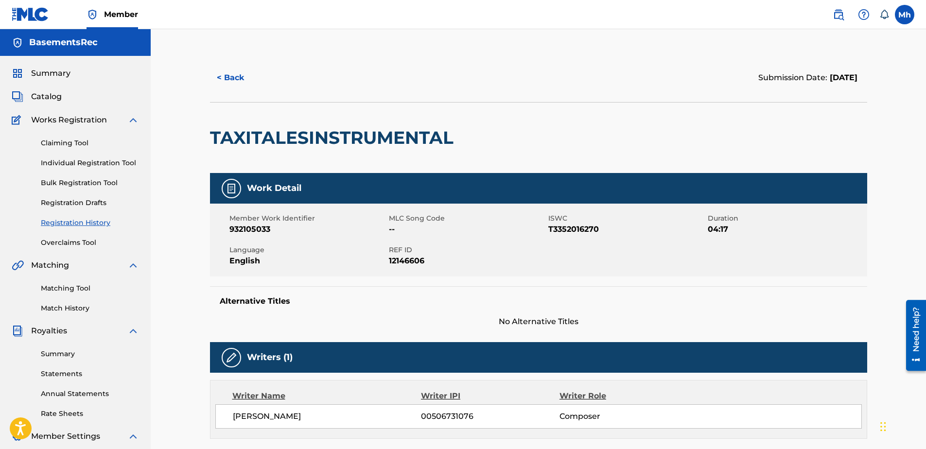
click at [240, 79] on button "< Back" at bounding box center [239, 78] width 58 height 24
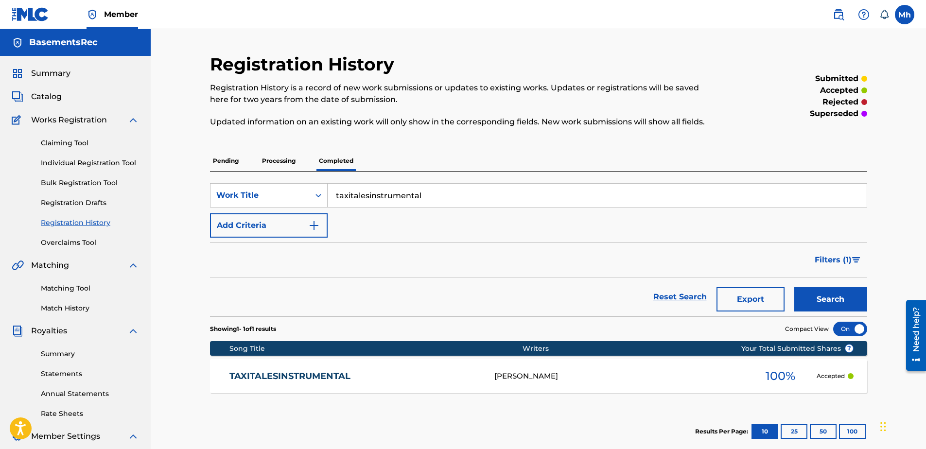
click at [71, 199] on link "Registration Drafts" at bounding box center [90, 203] width 98 height 10
